Goal: Complete application form

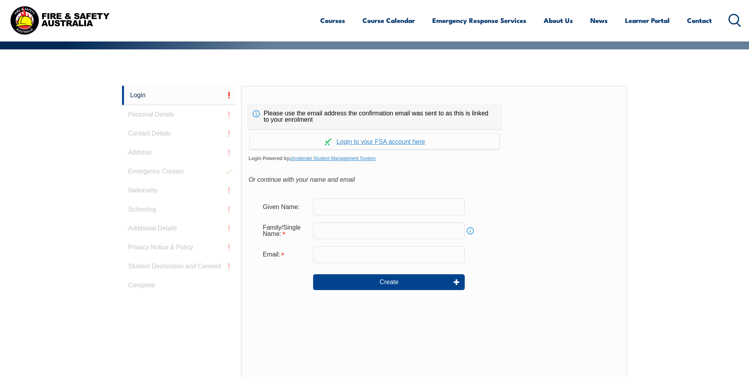
scroll to position [184, 0]
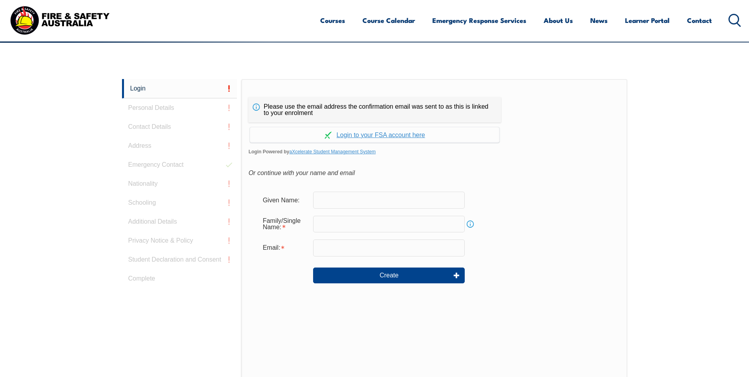
click at [342, 199] on input "text" at bounding box center [389, 200] width 152 height 17
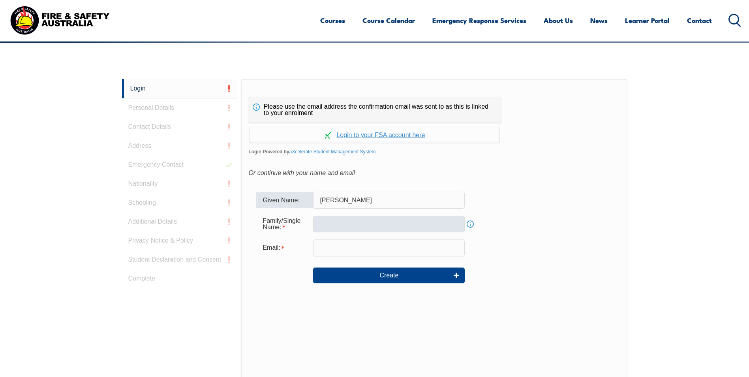
type input "Lucas"
click at [326, 224] on input "text" at bounding box center [389, 224] width 152 height 17
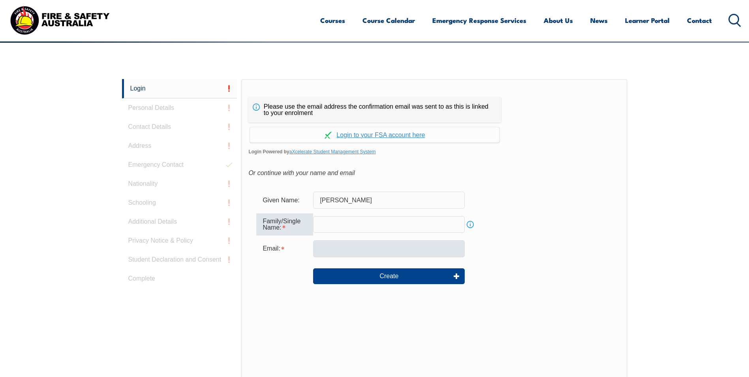
type input "Hansen"
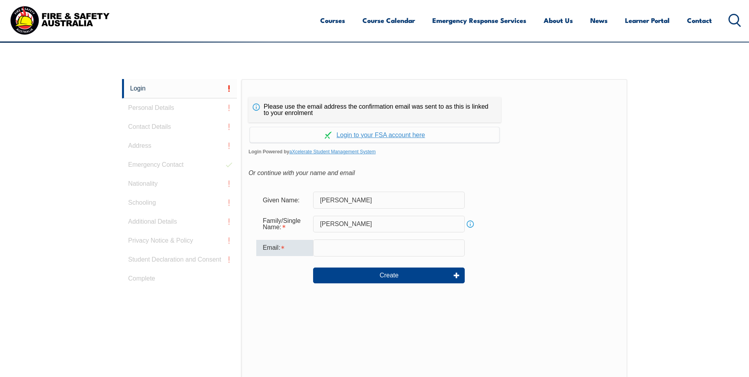
click at [335, 247] on input "email" at bounding box center [389, 247] width 152 height 17
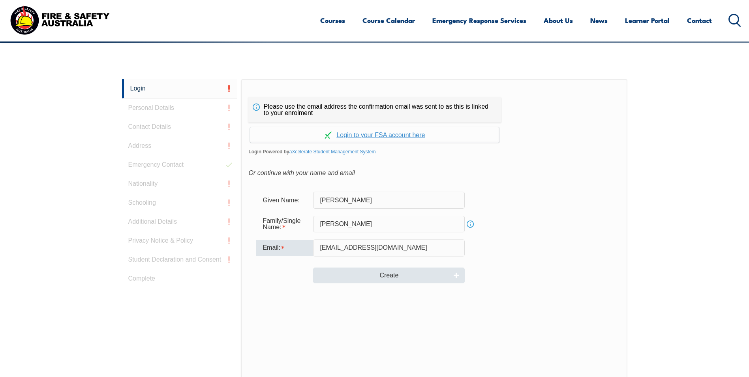
type input "lukey96.lh@gmail.com"
click at [391, 275] on button "Create" at bounding box center [389, 275] width 152 height 16
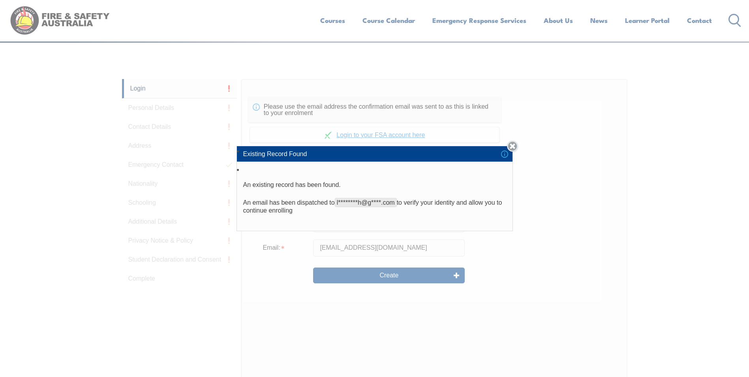
click at [514, 143] on link "Close" at bounding box center [512, 146] width 11 height 11
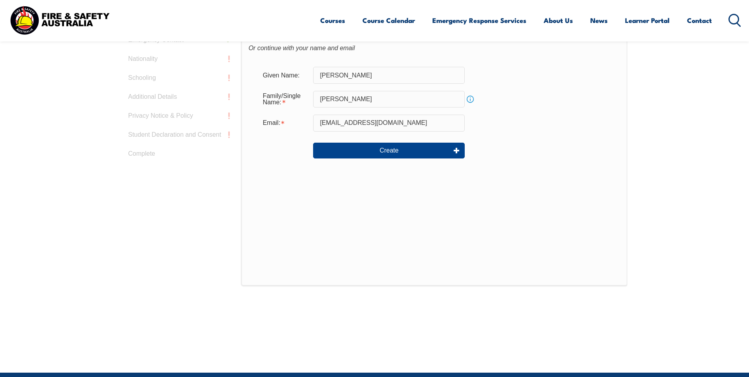
scroll to position [356, 0]
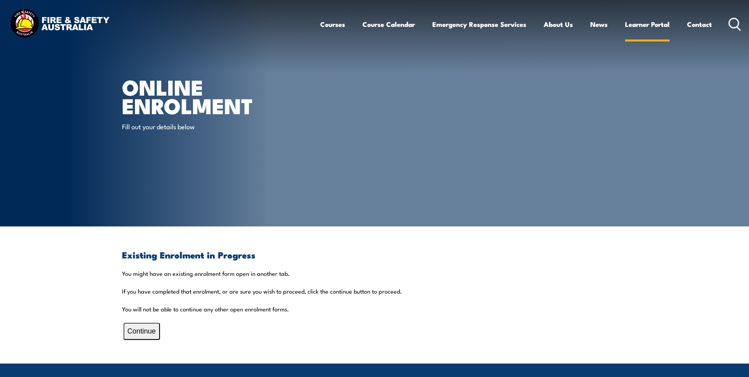
click at [637, 21] on link "Learner Portal" at bounding box center [647, 24] width 45 height 21
